Goal: Task Accomplishment & Management: Use online tool/utility

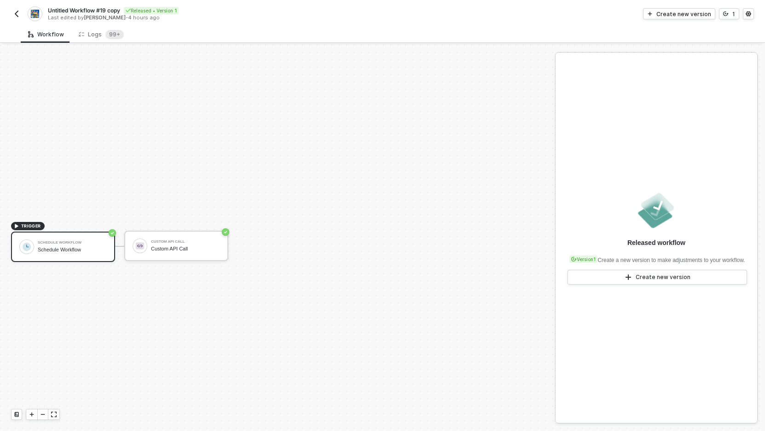
scroll to position [17, 0]
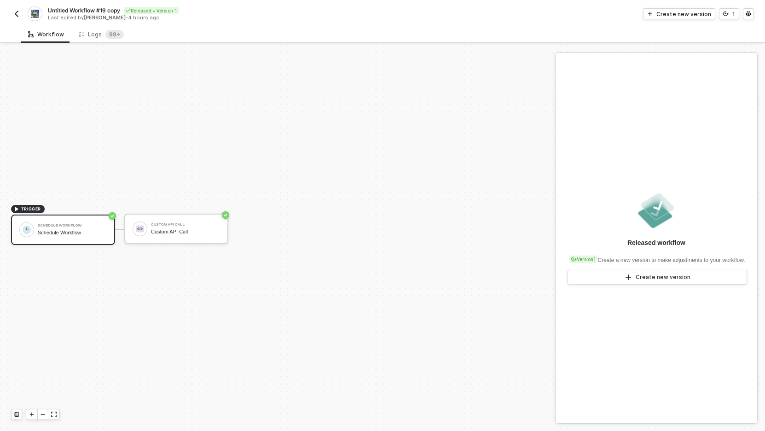
click at [19, 15] on img "button" at bounding box center [16, 13] width 7 height 7
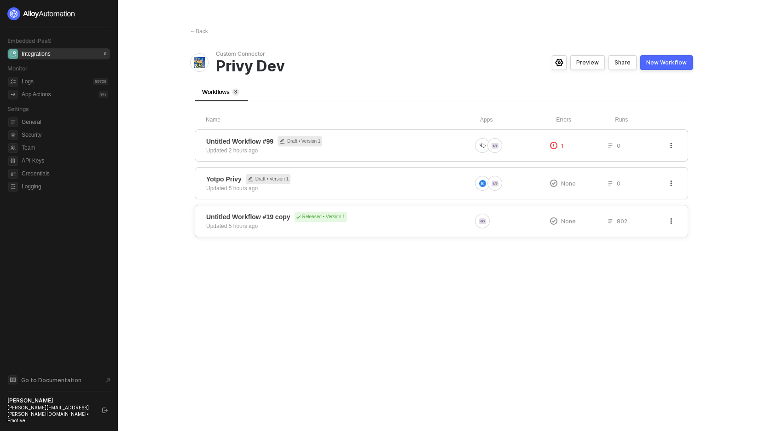
click at [672, 220] on icon "button" at bounding box center [671, 221] width 6 height 6
click at [619, 259] on div "Hide" at bounding box center [638, 257] width 57 height 9
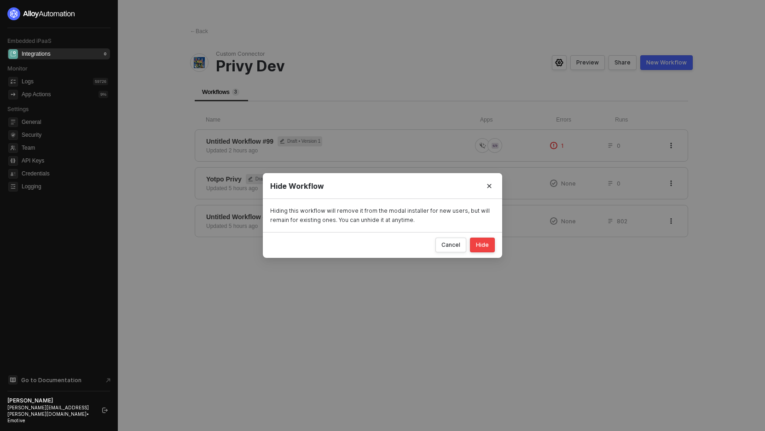
drag, startPoint x: 481, startPoint y: 244, endPoint x: 472, endPoint y: 282, distance: 38.6
click at [472, 282] on div "Hide Workflow Hiding this workflow will remove it from the modal installer for …" at bounding box center [382, 215] width 765 height 431
click at [489, 188] on icon "Close" at bounding box center [489, 186] width 6 height 6
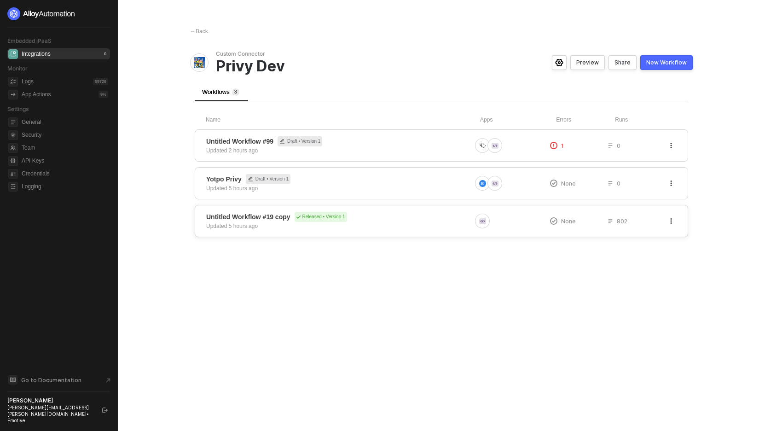
click at [406, 224] on div "Untitled Workflow #19 copy Released • Version 1 Updated 5 hours ago" at bounding box center [338, 221] width 265 height 18
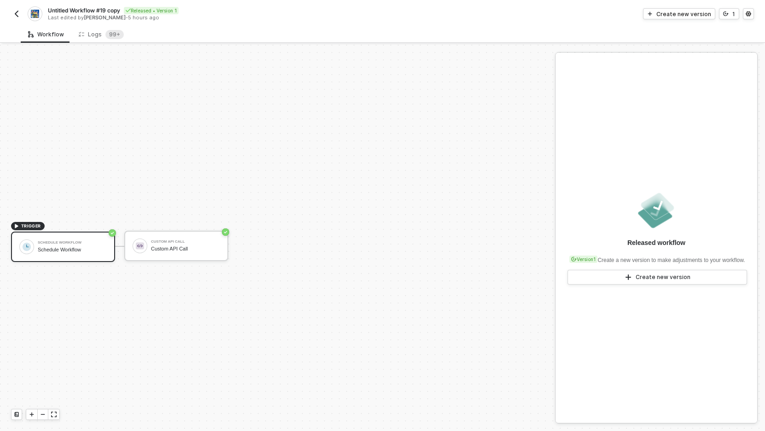
scroll to position [17, 0]
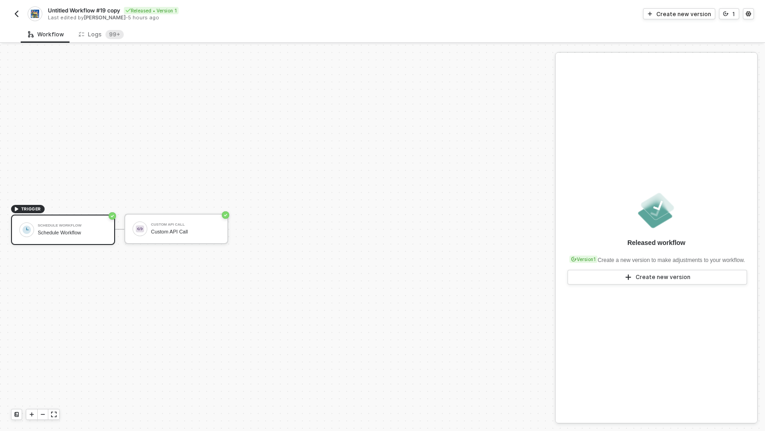
click at [84, 10] on span "Untitled Workflow #19 copy" at bounding box center [84, 10] width 72 height 8
click at [84, 10] on input "Untitled Workflow #19 copy" at bounding box center [126, 10] width 156 height 11
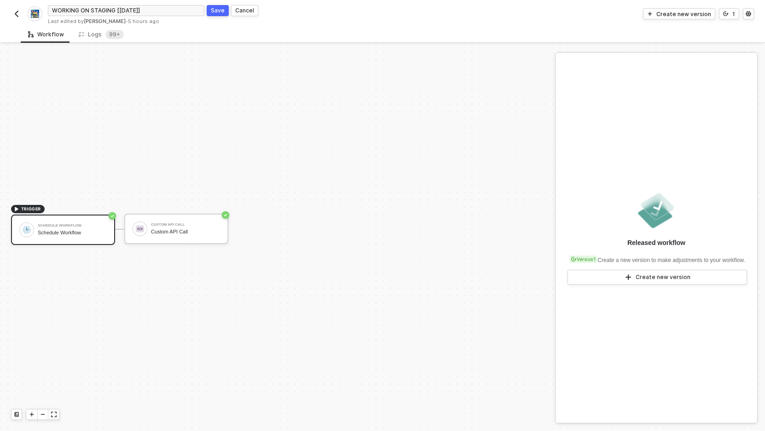
type input "WORKING ON STAGING [[DATE]]"
click at [211, 11] on div "Save" at bounding box center [218, 10] width 14 height 8
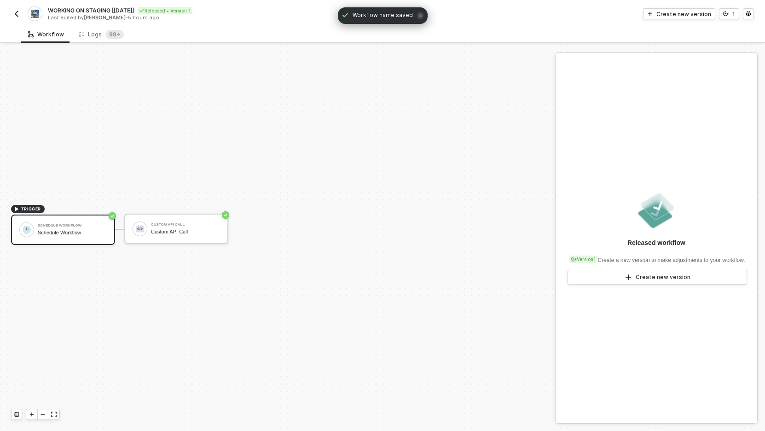
click at [257, 32] on div "Workflow Logs 99+" at bounding box center [393, 34] width 744 height 17
click at [19, 14] on img "button" at bounding box center [16, 13] width 7 height 7
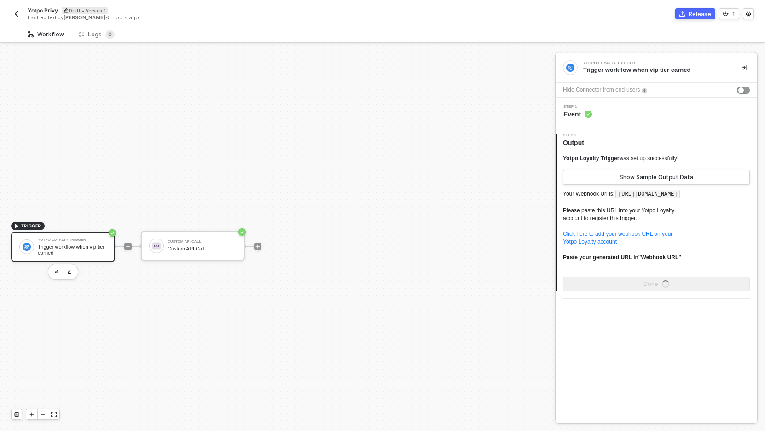
scroll to position [17, 0]
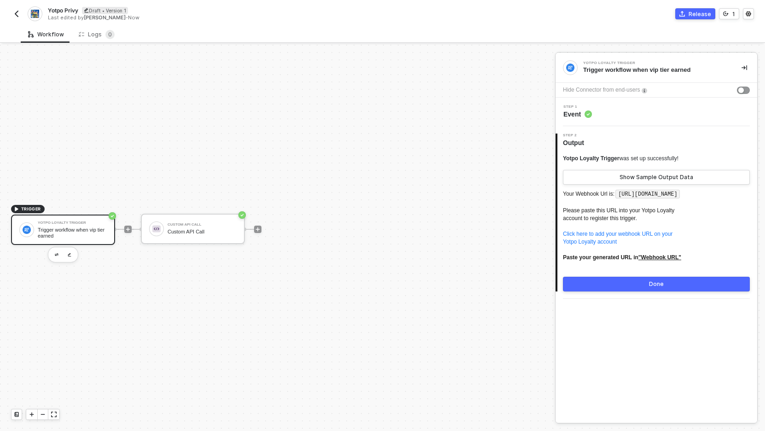
click at [592, 117] on div "Step 1 Event" at bounding box center [657, 112] width 199 height 14
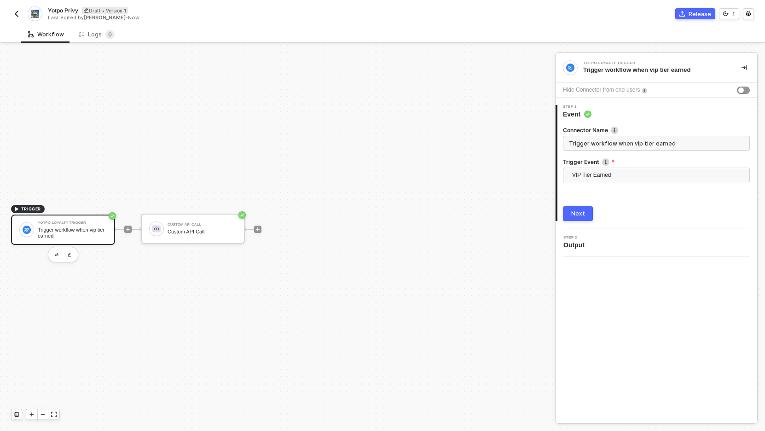
click at [575, 217] on button "Next" at bounding box center [578, 213] width 30 height 15
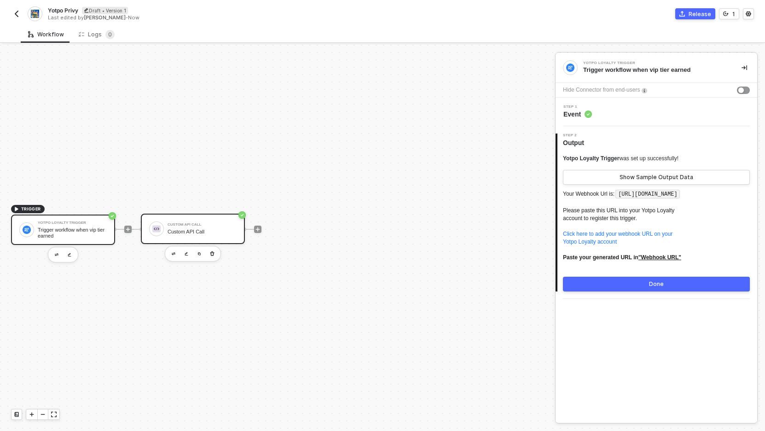
click at [216, 237] on div "Custom API Call Custom API Call" at bounding box center [201, 228] width 69 height 17
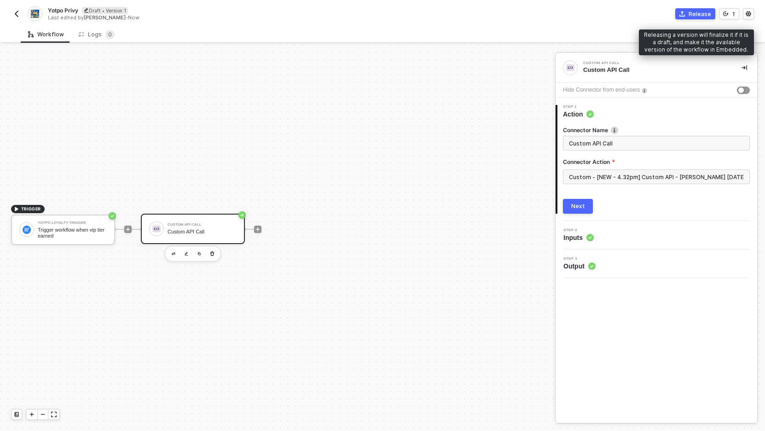
click at [695, 15] on div "Release" at bounding box center [699, 14] width 23 height 8
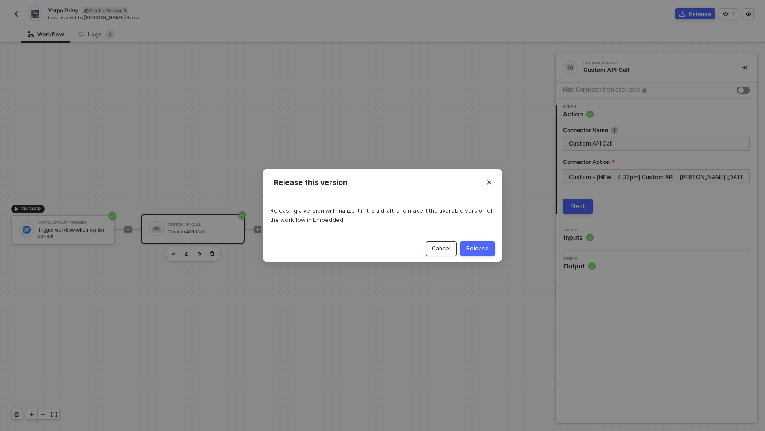
click at [440, 248] on div "Cancel" at bounding box center [440, 248] width 19 height 7
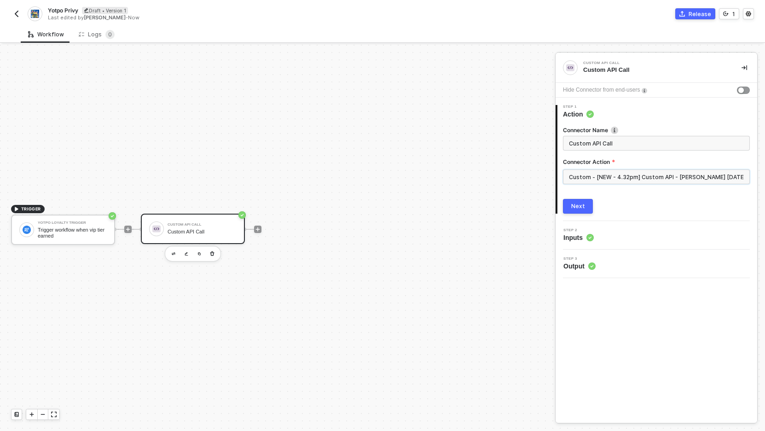
click at [625, 174] on input "Custom - [NEW - 4.32pm] Custom API - Mullins 09.16.25" at bounding box center [656, 176] width 187 height 15
click at [492, 107] on div "Custom Actions" at bounding box center [480, 111] width 134 height 8
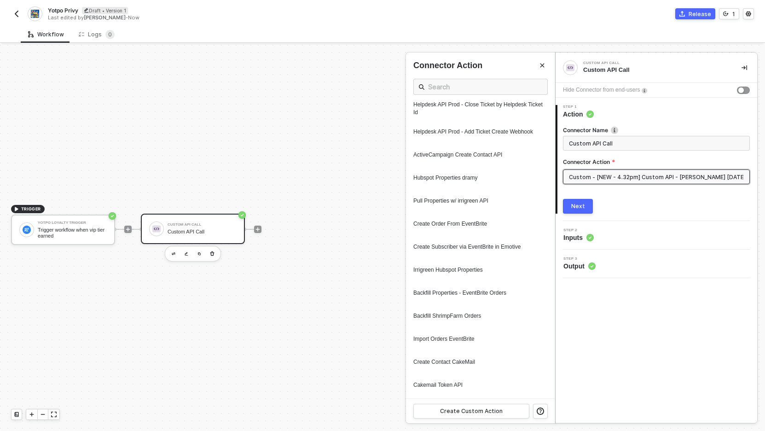
scroll to position [919, 0]
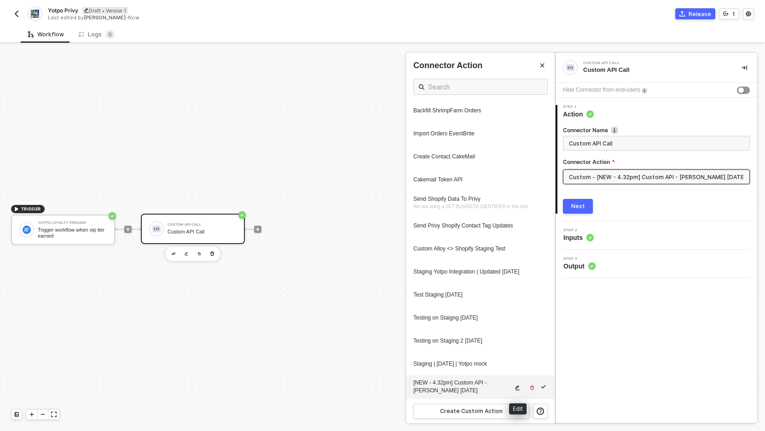
click at [518, 390] on icon "icon-edit" at bounding box center [517, 388] width 6 height 6
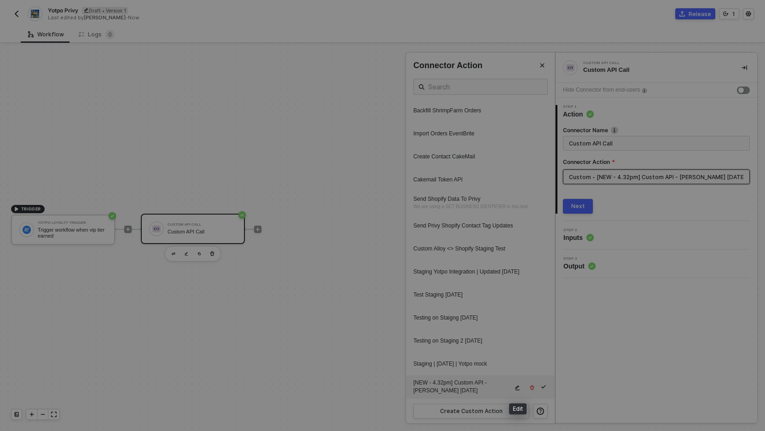
type textarea "HTTP/1.1 422 Bad Request { "data": "{\"message\":\"Request failed with status c…"
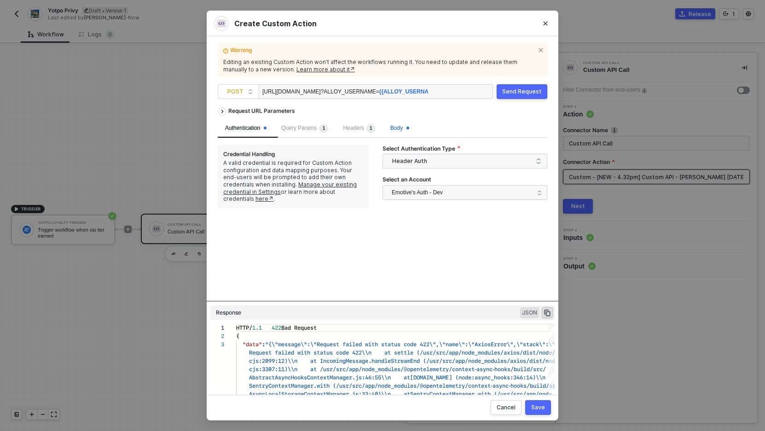
click at [409, 128] on span "Body" at bounding box center [399, 128] width 19 height 6
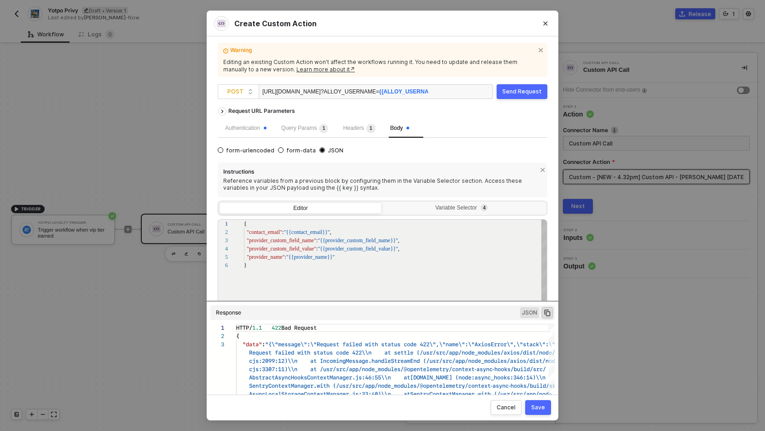
scroll to position [41, 0]
click at [424, 214] on div "Variable Selector 4" at bounding box center [464, 208] width 162 height 13
click at [383, 202] on input "Variable Selector 4" at bounding box center [383, 202] width 0 height 0
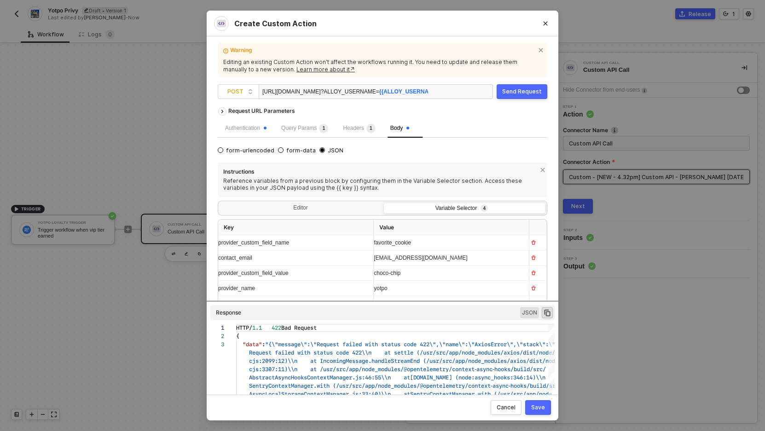
scroll to position [26, 0]
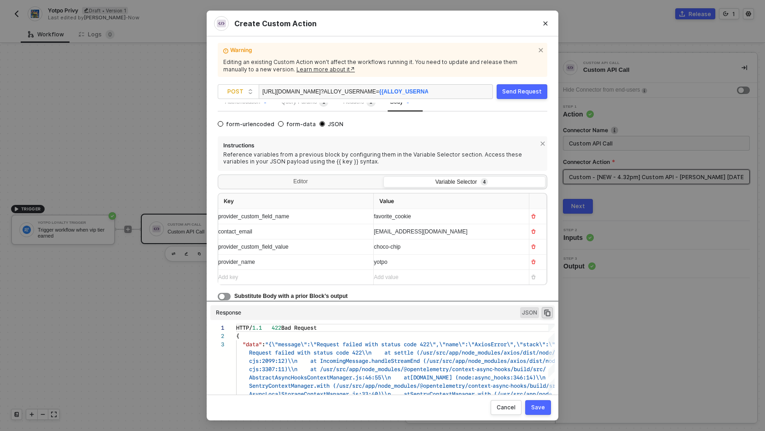
click at [269, 276] on div "Add key ﻿" at bounding box center [292, 277] width 148 height 9
click at [543, 24] on icon "Close" at bounding box center [545, 24] width 6 height 6
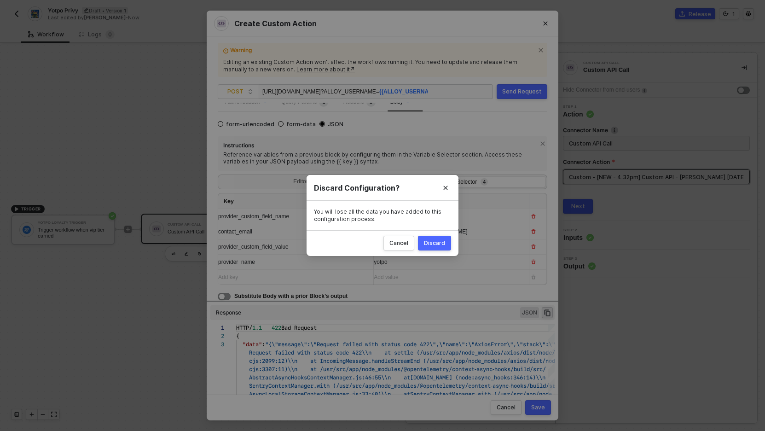
click at [439, 244] on div "Discard" at bounding box center [434, 242] width 21 height 7
radio input "true"
radio input "false"
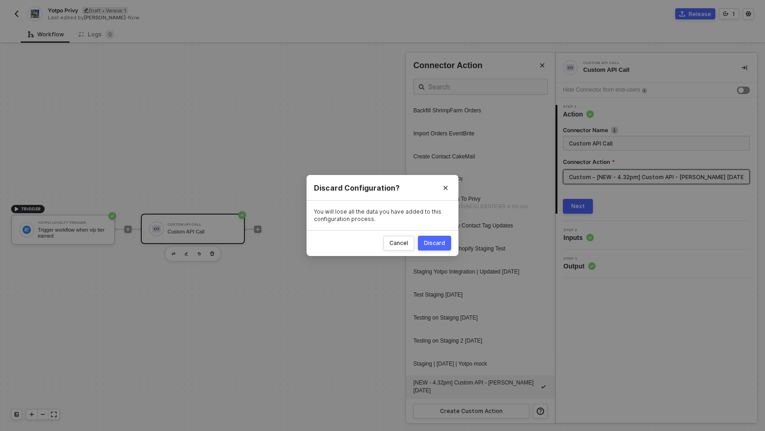
scroll to position [0, 0]
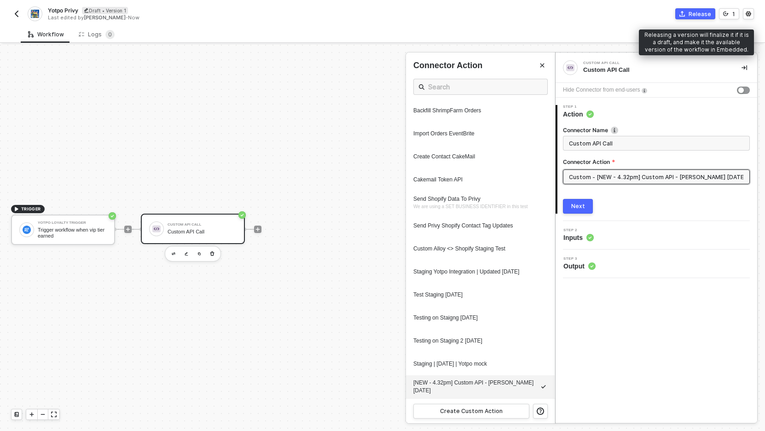
click at [689, 14] on button "Release" at bounding box center [695, 13] width 40 height 11
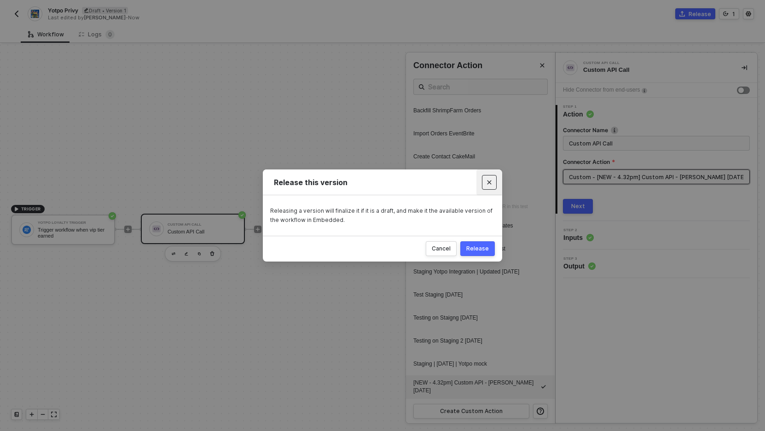
click at [491, 179] on icon "Close" at bounding box center [489, 182] width 6 height 6
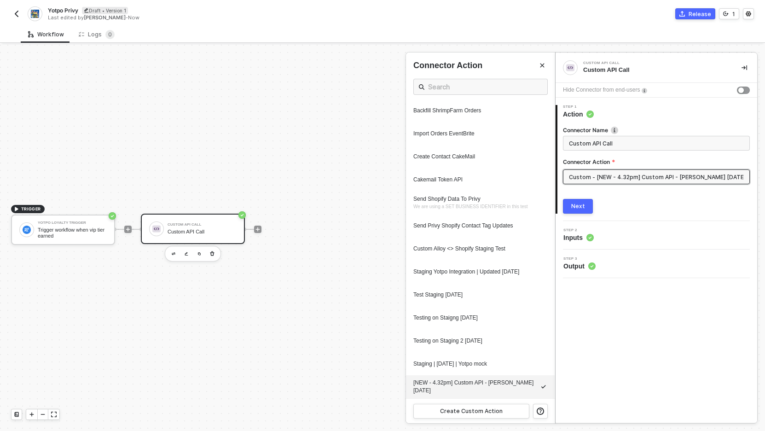
click at [726, 27] on div "Workflow Logs 0" at bounding box center [393, 34] width 744 height 17
click at [744, 16] on button "button" at bounding box center [747, 13] width 11 height 11
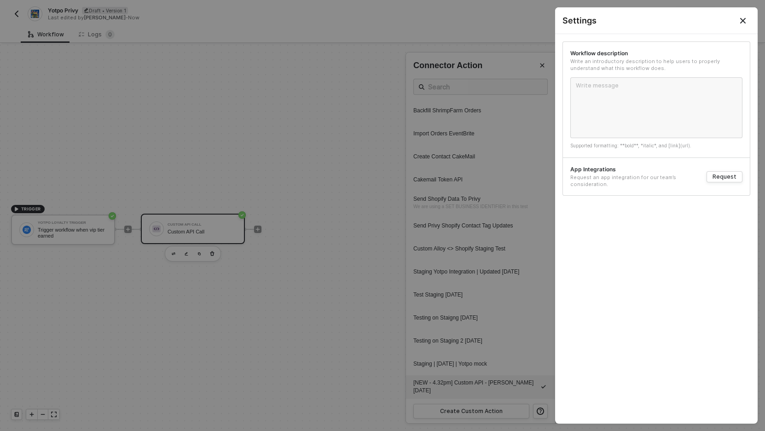
click at [747, 17] on button "Close" at bounding box center [742, 20] width 11 height 11
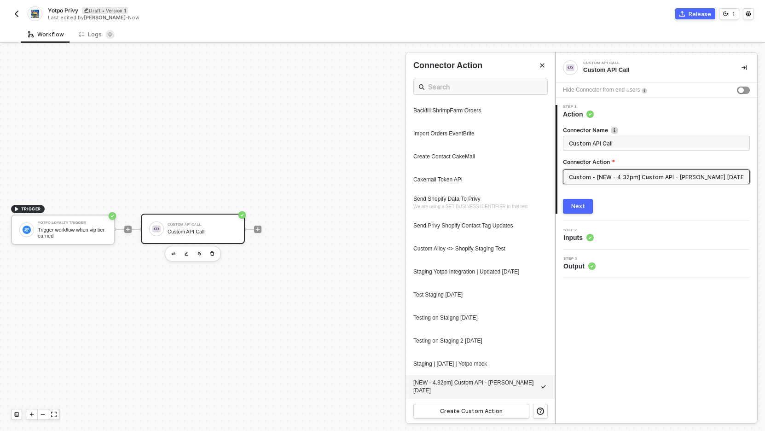
click at [32, 13] on img at bounding box center [35, 14] width 8 height 8
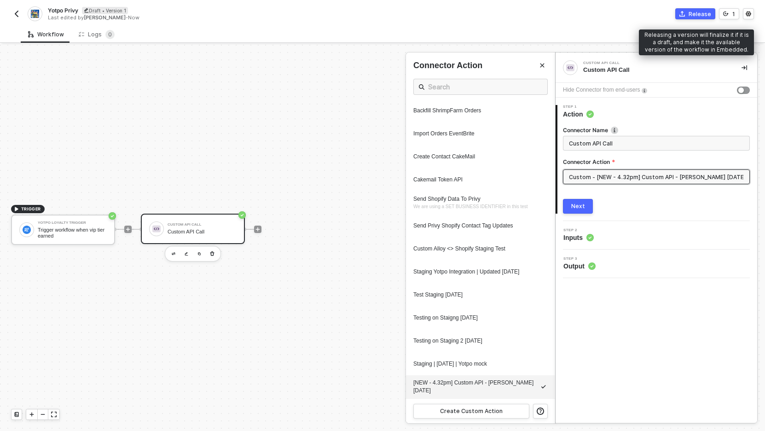
click at [690, 13] on div "Release" at bounding box center [699, 14] width 23 height 8
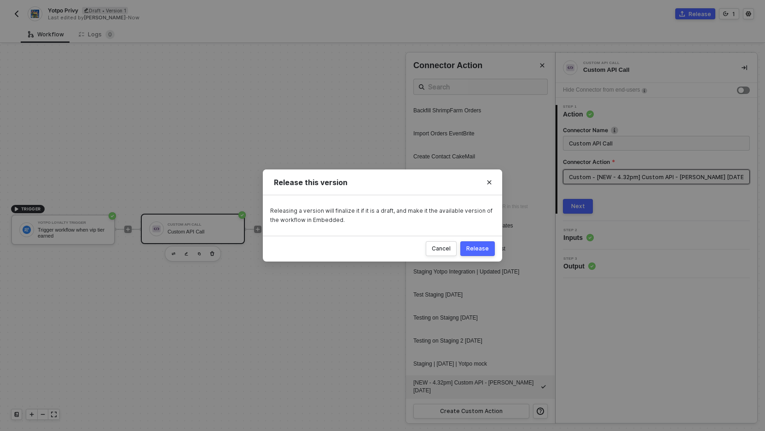
click at [481, 247] on div "Release" at bounding box center [477, 248] width 23 height 7
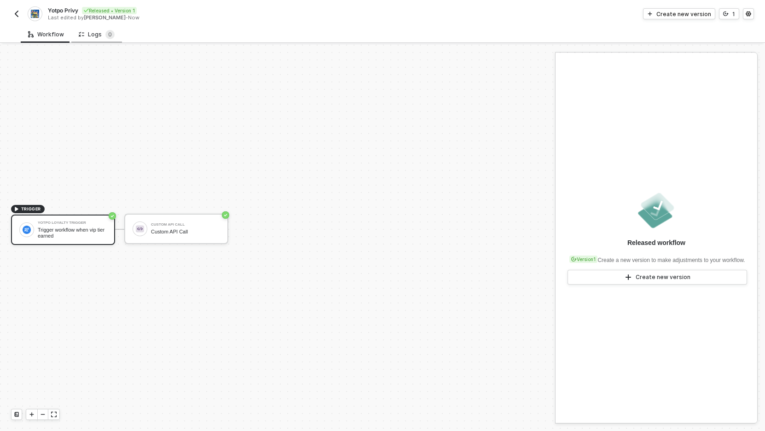
click at [98, 39] on div "Logs 0" at bounding box center [96, 34] width 51 height 17
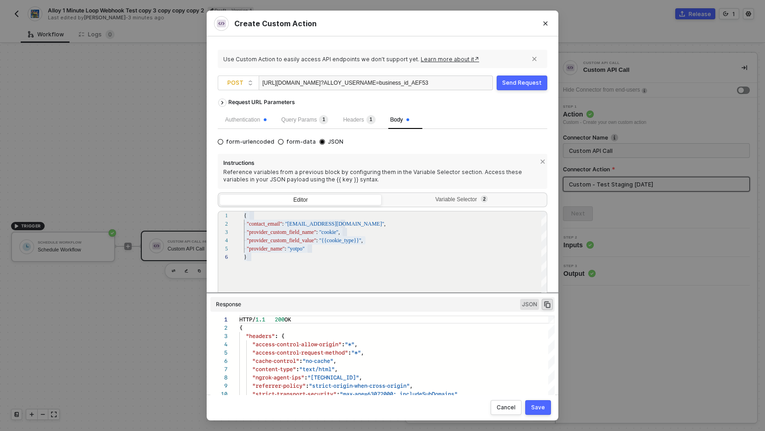
scroll to position [83, 0]
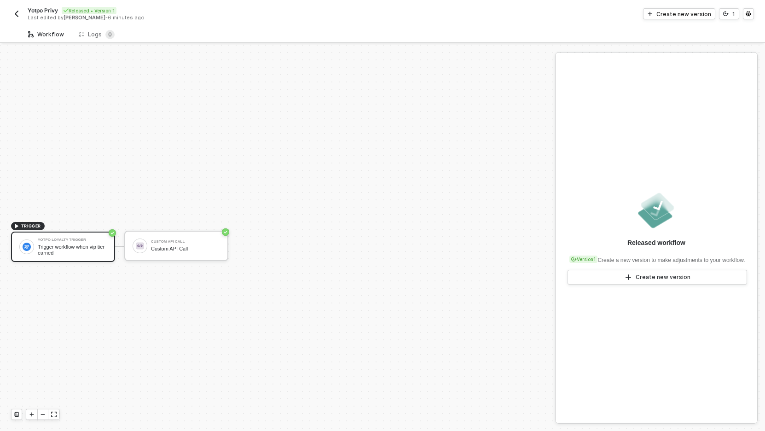
scroll to position [17, 0]
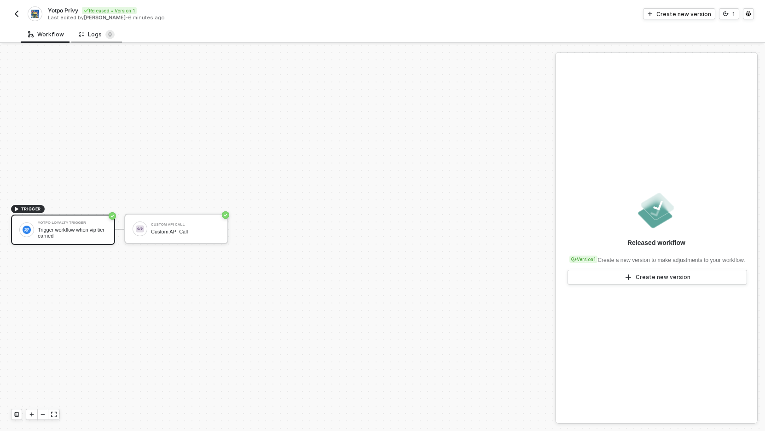
click at [100, 34] on div "Logs 0" at bounding box center [97, 34] width 36 height 9
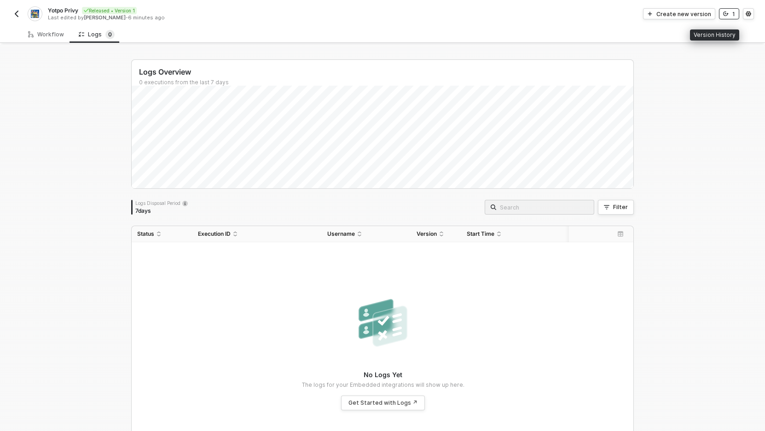
click at [725, 14] on icon "icon-versioning" at bounding box center [726, 14] width 6 height 5
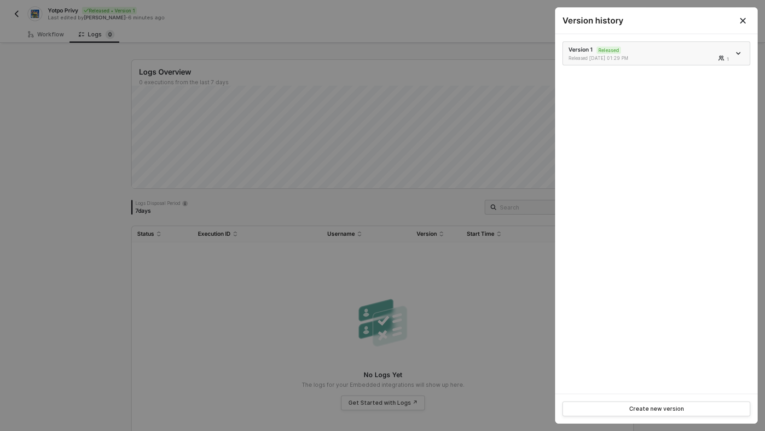
click at [739, 52] on icon "icon-arrow-down" at bounding box center [738, 53] width 4 height 2
click at [449, 132] on div at bounding box center [382, 215] width 765 height 431
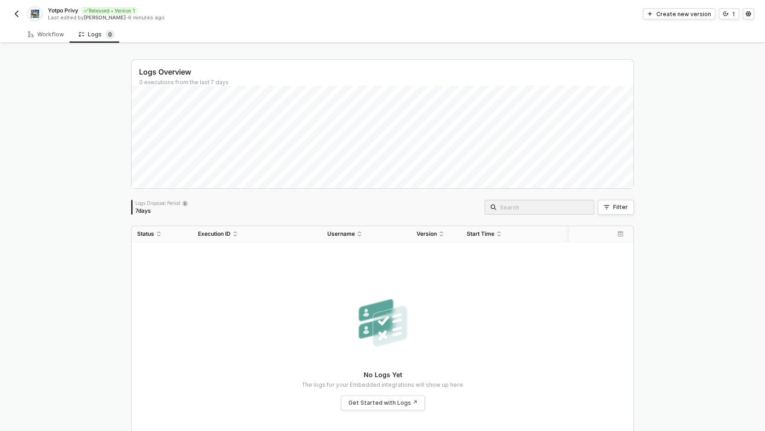
click at [63, 124] on div "Logs Overview 0 executions from the last 7 days Wed 10 Success 0 Failure 0 Logs…" at bounding box center [382, 261] width 765 height 432
click at [17, 15] on img "button" at bounding box center [16, 13] width 7 height 7
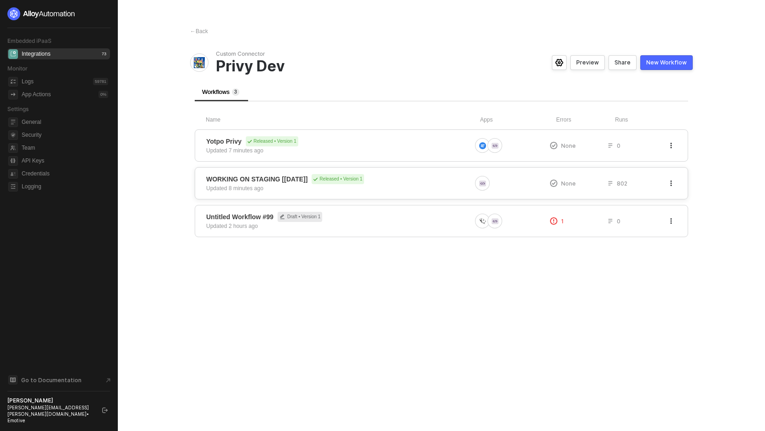
click at [669, 188] on button "button" at bounding box center [670, 183] width 11 height 11
click at [629, 222] on div "Hide" at bounding box center [638, 219] width 57 height 9
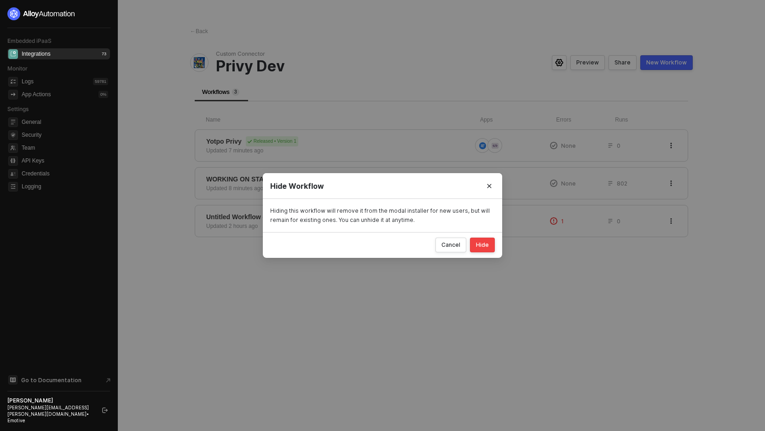
drag, startPoint x: 490, startPoint y: 187, endPoint x: 487, endPoint y: 211, distance: 24.1
click at [487, 211] on div "Hide Workflow Hiding this workflow will remove it from the modal installer for …" at bounding box center [382, 215] width 239 height 85
click at [490, 182] on button "Close" at bounding box center [489, 185] width 15 height 15
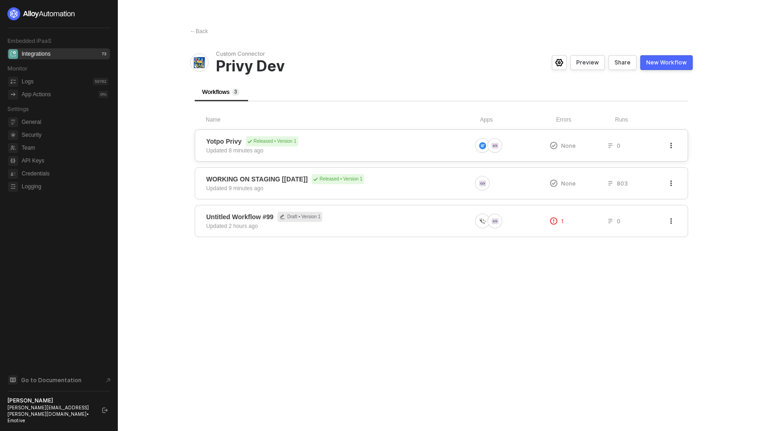
click at [347, 153] on div "Yotpo Privy Released • Version 1 Updated 8 minutes ago" at bounding box center [338, 145] width 265 height 18
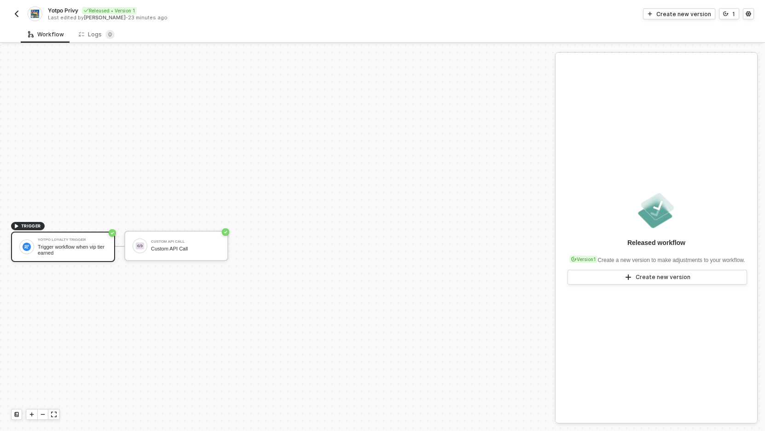
scroll to position [17, 0]
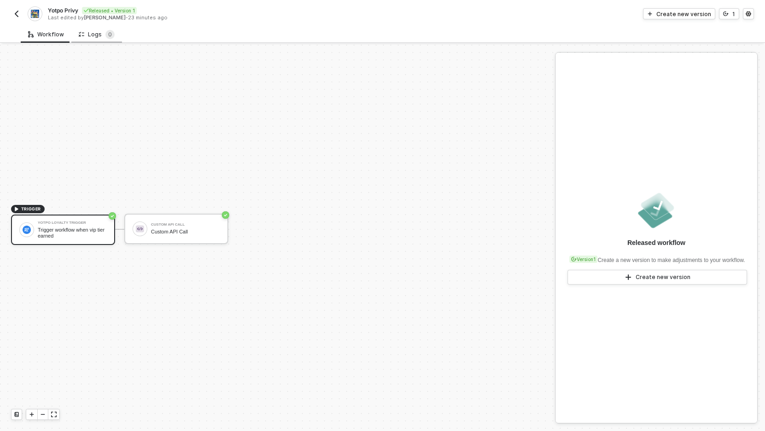
click at [99, 34] on div "Logs 0" at bounding box center [97, 34] width 36 height 9
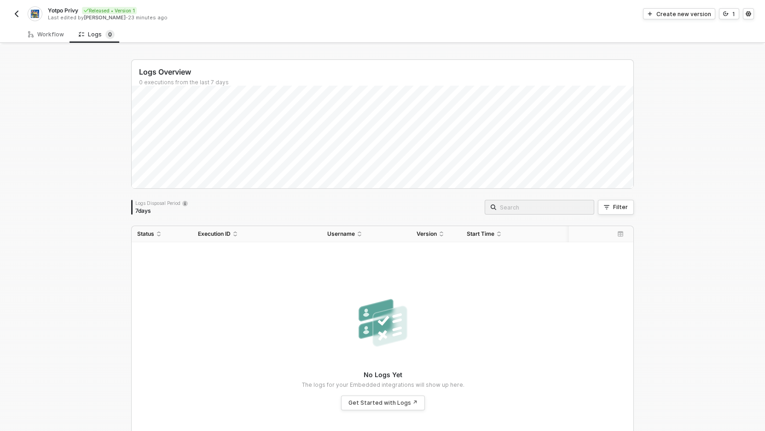
click at [89, 117] on div "Logs Overview 0 executions from the last 7 days Logs Disposal Period 7 days Fil…" at bounding box center [382, 261] width 765 height 432
